Goal: Task Accomplishment & Management: Use online tool/utility

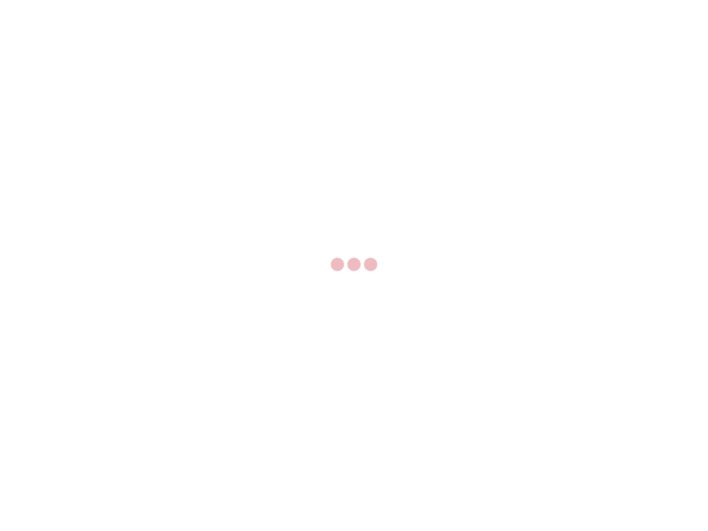
select select "US"
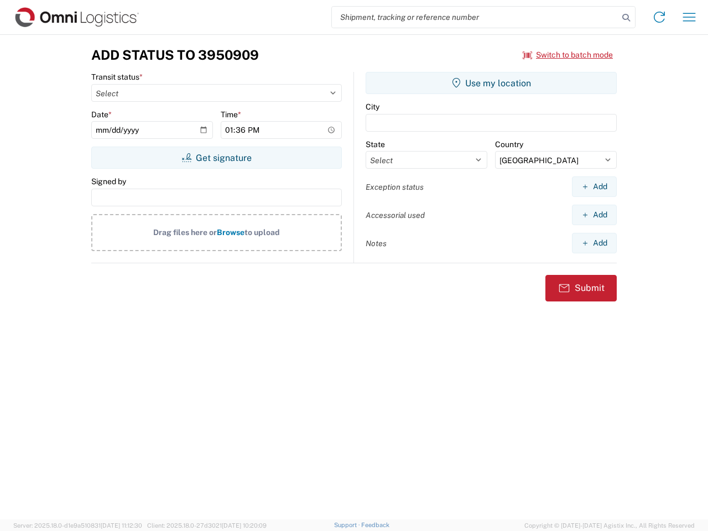
click at [475, 17] on input "search" at bounding box center [475, 17] width 287 height 21
click at [626, 18] on icon at bounding box center [626, 17] width 15 height 15
click at [660, 17] on icon at bounding box center [660, 17] width 18 height 18
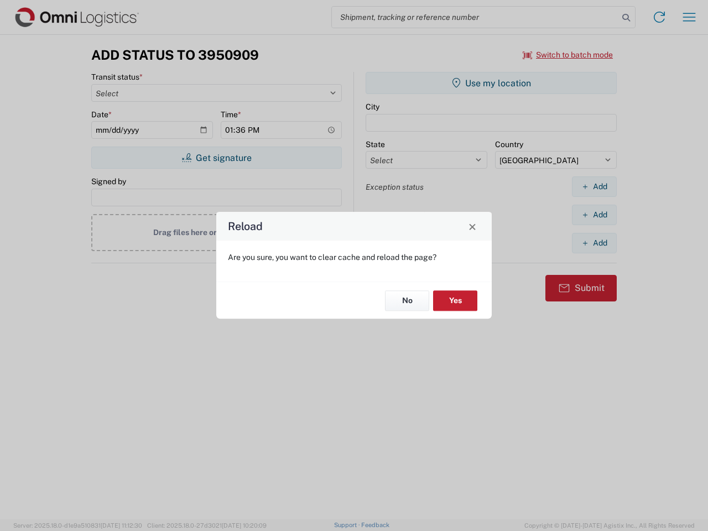
click at [689, 17] on div "Reload Are you sure, you want to clear cache and reload the page? No Yes" at bounding box center [354, 265] width 708 height 531
click at [568, 55] on div "Reload Are you sure, you want to clear cache and reload the page? No Yes" at bounding box center [354, 265] width 708 height 531
click at [216, 158] on div "Reload Are you sure, you want to clear cache and reload the page? No Yes" at bounding box center [354, 265] width 708 height 531
click at [491, 83] on div "Reload Are you sure, you want to clear cache and reload the page? No Yes" at bounding box center [354, 265] width 708 height 531
click at [594, 186] on div "Reload Are you sure, you want to clear cache and reload the page? No Yes" at bounding box center [354, 265] width 708 height 531
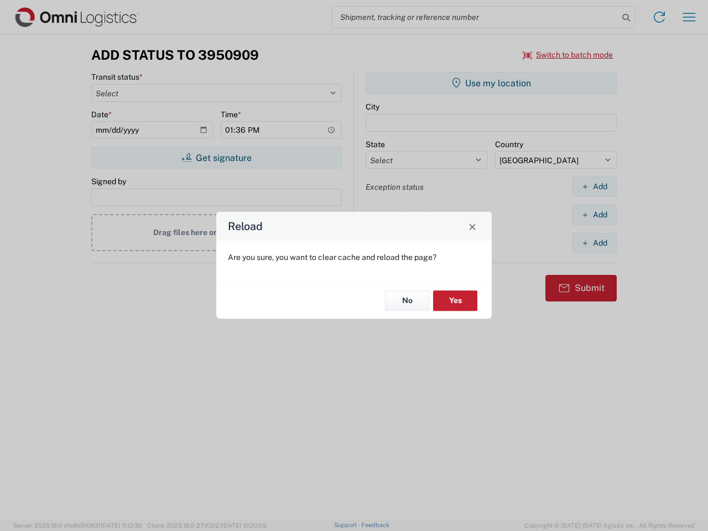
click at [594, 215] on div "Reload Are you sure, you want to clear cache and reload the page? No Yes" at bounding box center [354, 265] width 708 height 531
click at [594, 243] on div "Reload Are you sure, you want to clear cache and reload the page? No Yes" at bounding box center [354, 265] width 708 height 531
